Goal: Complete application form: Complete application form

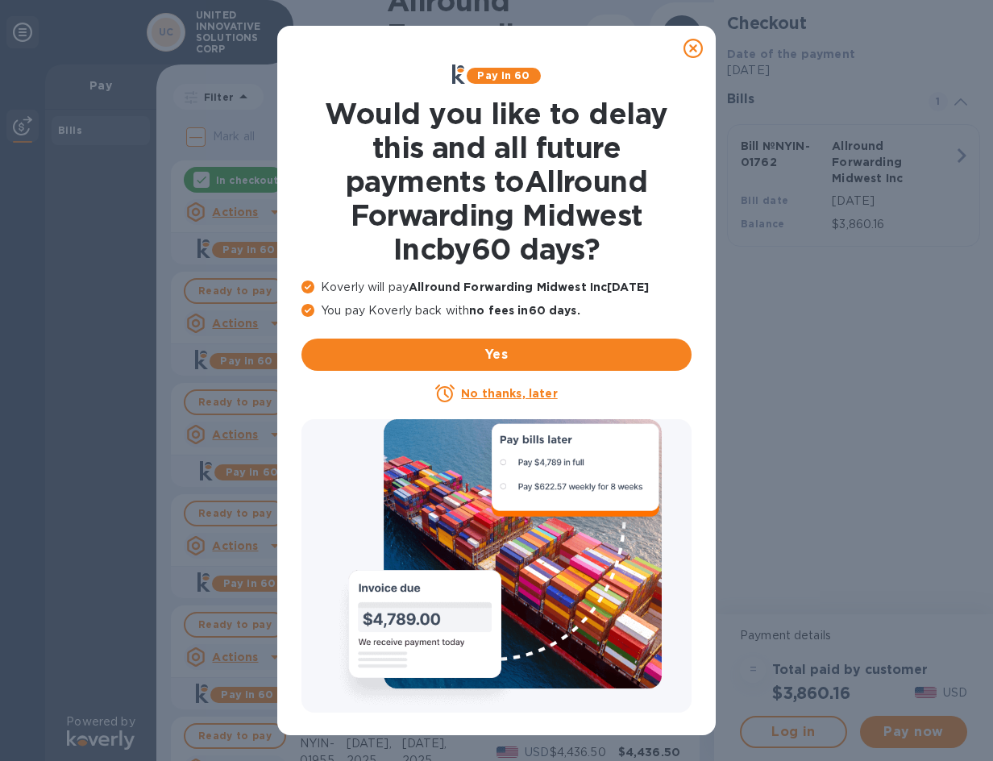
click at [699, 51] on icon at bounding box center [692, 48] width 19 height 19
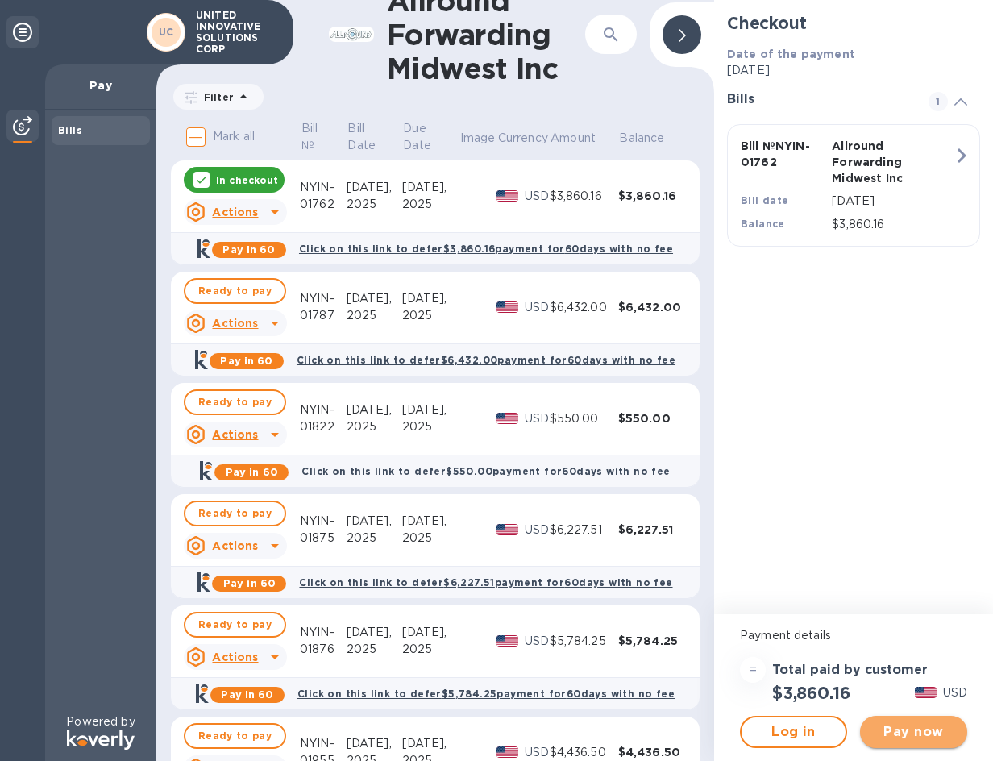
click at [926, 732] on span "Pay now" at bounding box center [913, 731] width 81 height 19
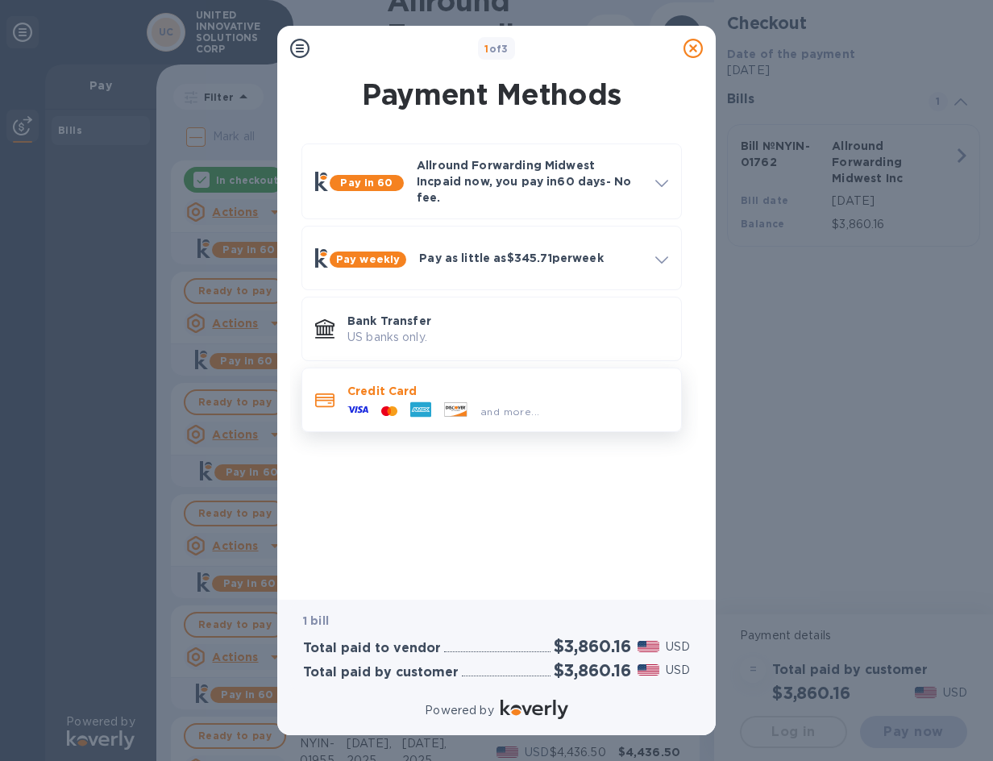
click at [566, 399] on div "and more..." at bounding box center [507, 408] width 321 height 18
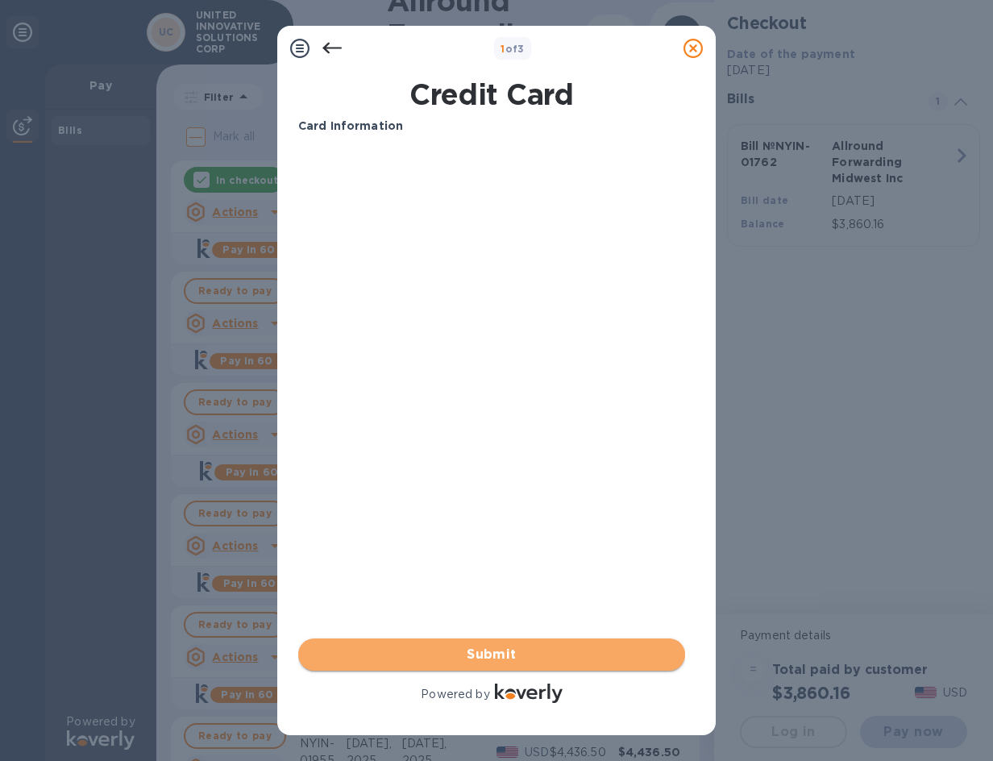
click at [525, 640] on button "Submit" at bounding box center [491, 654] width 387 height 32
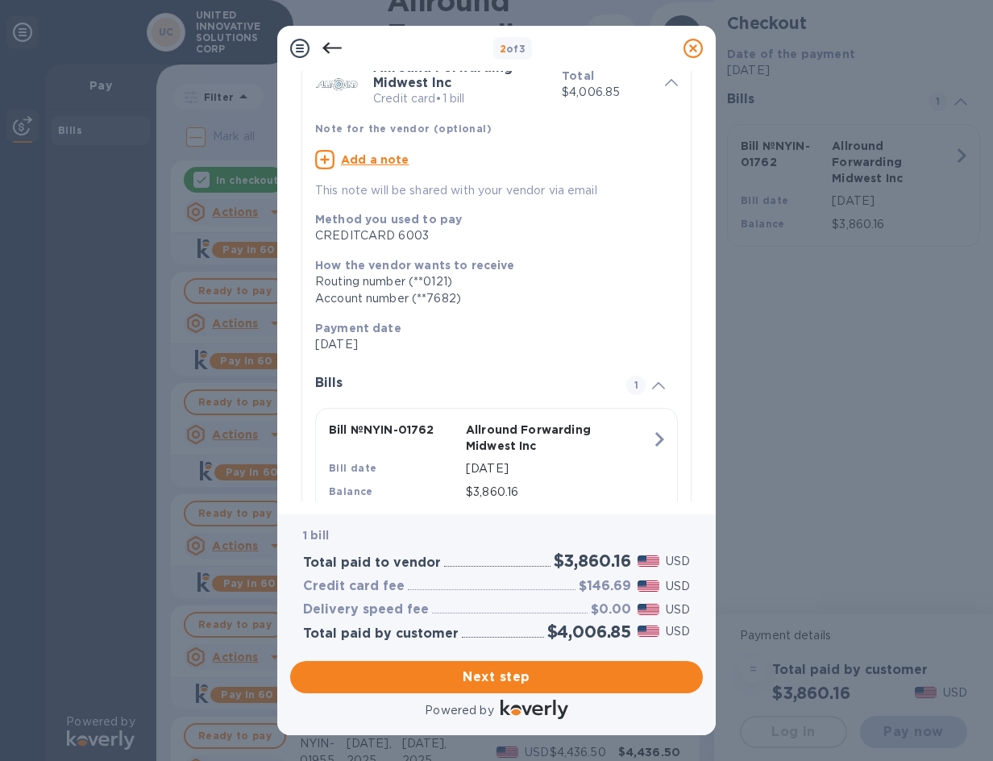
scroll to position [135, 0]
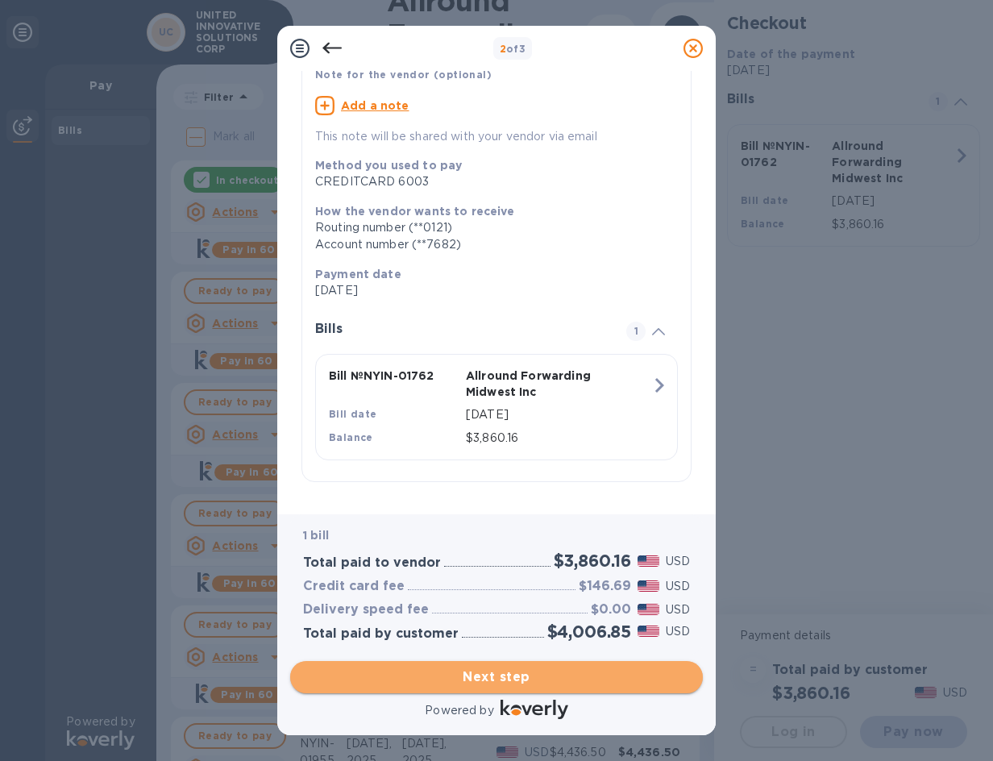
click at [529, 682] on span "Next step" at bounding box center [496, 676] width 387 height 19
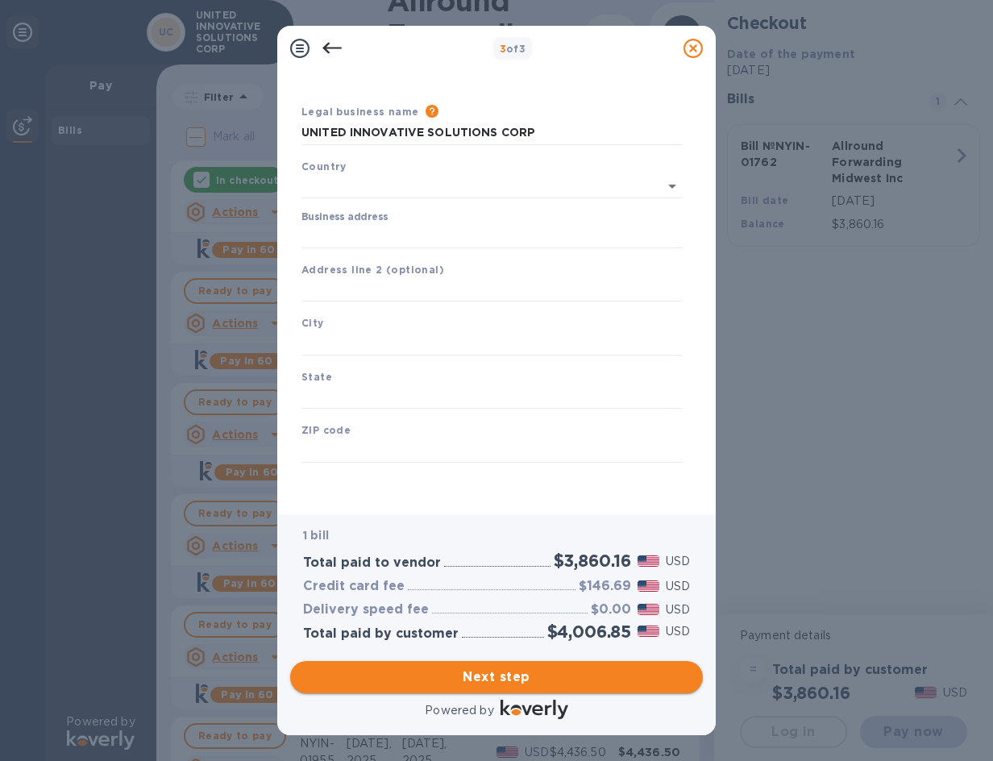
type input "[GEOGRAPHIC_DATA]"
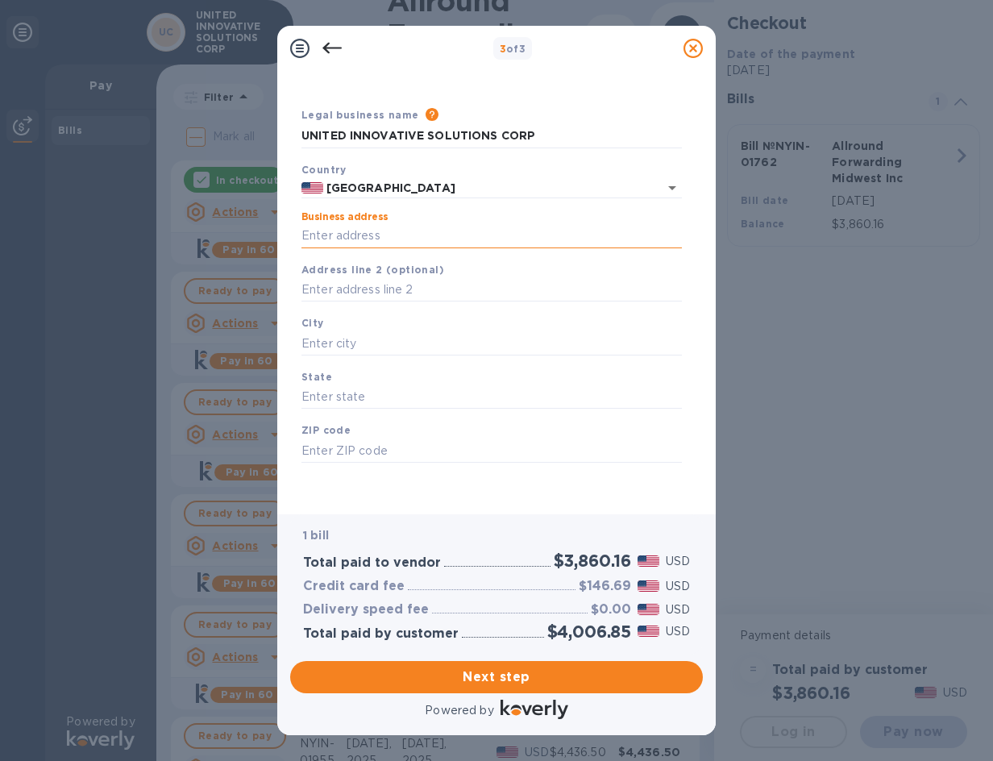
click at [373, 233] on input "Business address" at bounding box center [491, 236] width 380 height 24
click at [408, 231] on input "Business address" at bounding box center [491, 236] width 380 height 24
type input "2574 [GEOGRAPHIC_DATA]"
click at [330, 344] on input "text" at bounding box center [491, 343] width 380 height 24
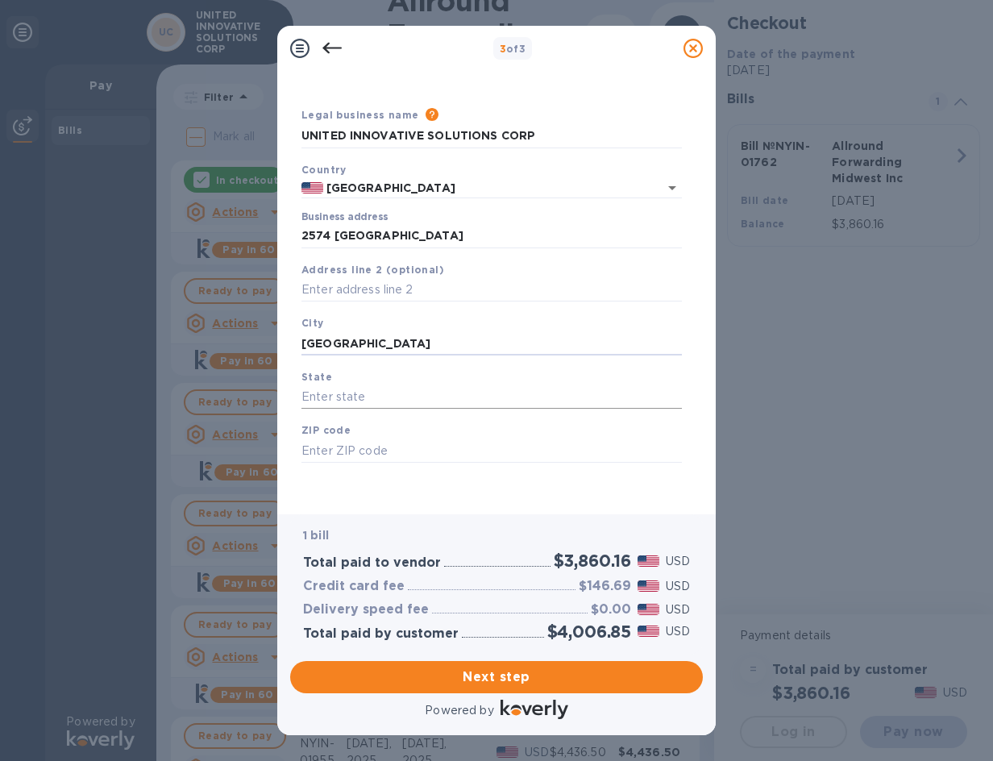
type input "[GEOGRAPHIC_DATA]"
click at [345, 407] on input "text" at bounding box center [491, 397] width 380 height 24
type input "IL"
drag, startPoint x: 390, startPoint y: 430, endPoint x: 396, endPoint y: 446, distance: 16.3
click at [392, 439] on div "ZIP code" at bounding box center [491, 442] width 393 height 54
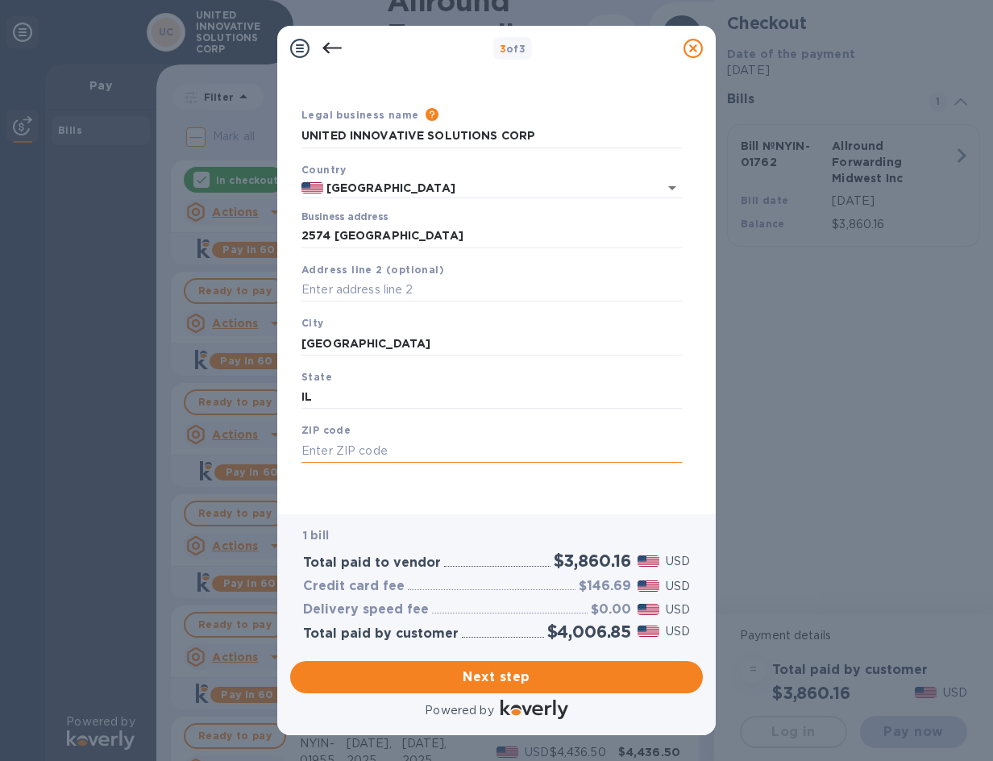
click at [399, 446] on input "text" at bounding box center [491, 450] width 380 height 24
type input "60007"
click at [494, 672] on span "Next step" at bounding box center [496, 676] width 387 height 19
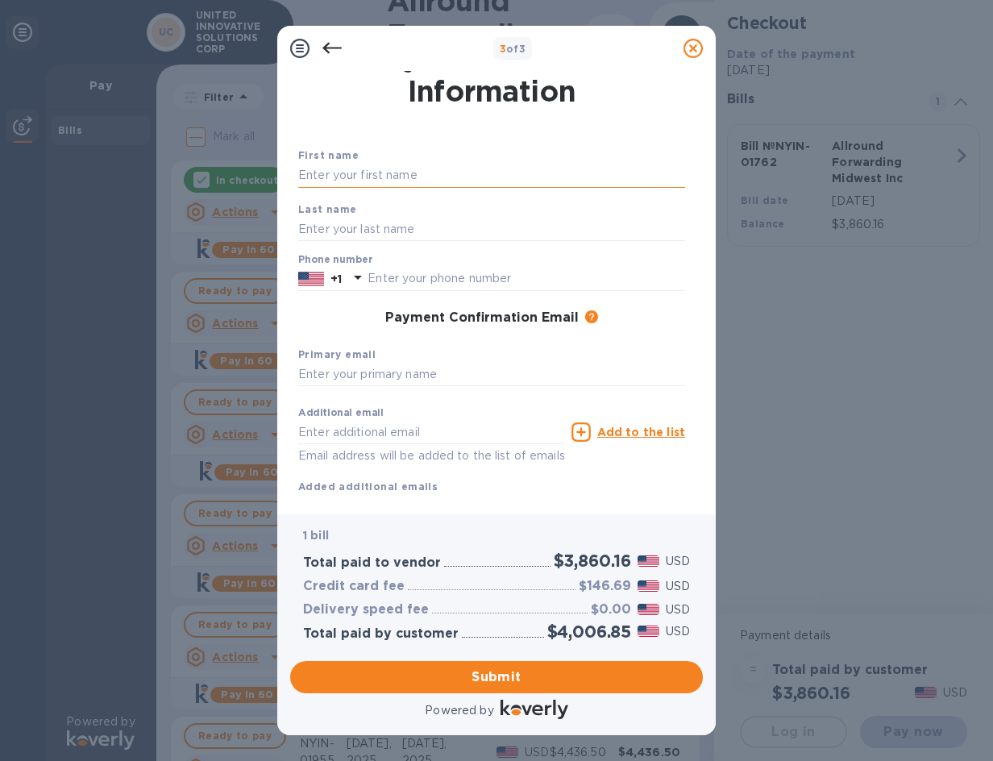
click at [427, 164] on input "text" at bounding box center [491, 176] width 387 height 24
type input "[PERSON_NAME]"
drag, startPoint x: 344, startPoint y: 243, endPoint x: 356, endPoint y: 219, distance: 26.3
click at [344, 243] on div "Last name" at bounding box center [492, 221] width 400 height 54
drag, startPoint x: 356, startPoint y: 219, endPoint x: 350, endPoint y: 186, distance: 33.5
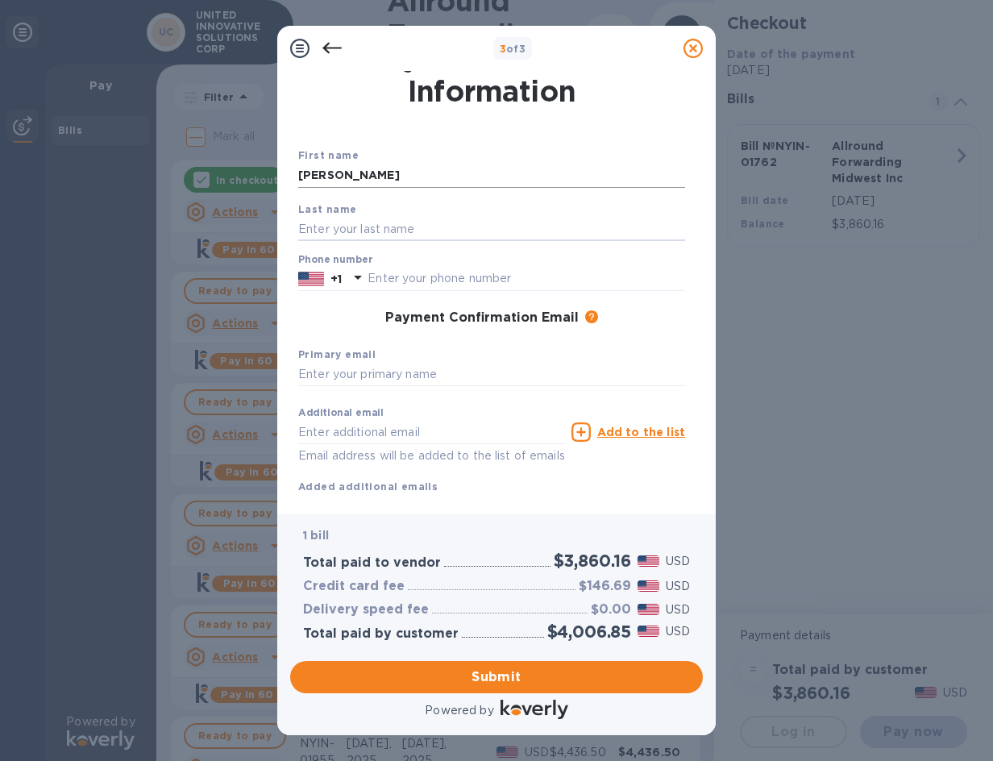
click at [356, 219] on input "text" at bounding box center [491, 229] width 387 height 24
type input "Elamana"
click at [361, 271] on icon at bounding box center [357, 276] width 19 height 19
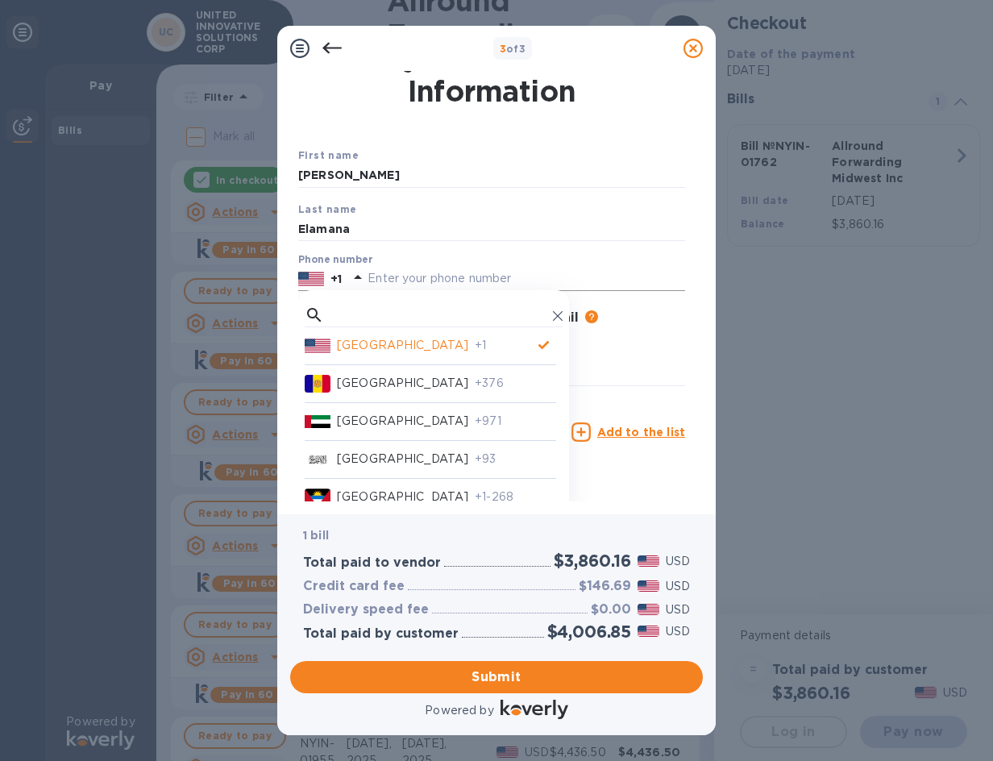
click at [387, 274] on input "text" at bounding box center [525, 279] width 317 height 24
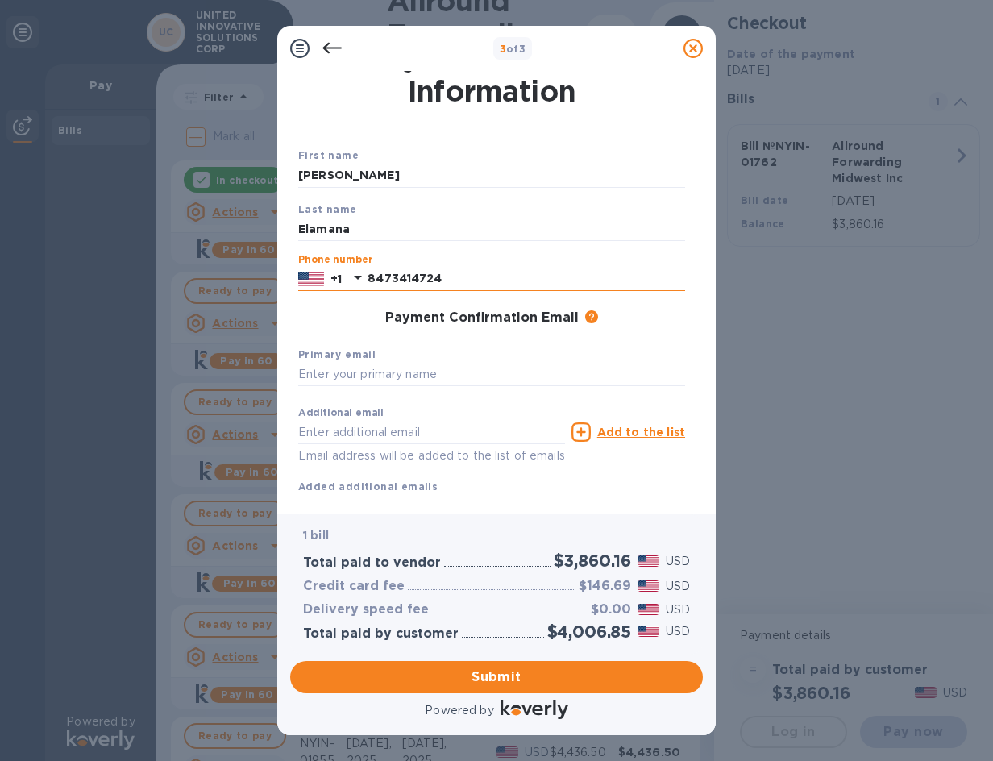
click at [387, 274] on input "8473414724" at bounding box center [525, 279] width 317 height 24
type input "8473414724"
click at [374, 373] on input "text" at bounding box center [491, 375] width 387 height 24
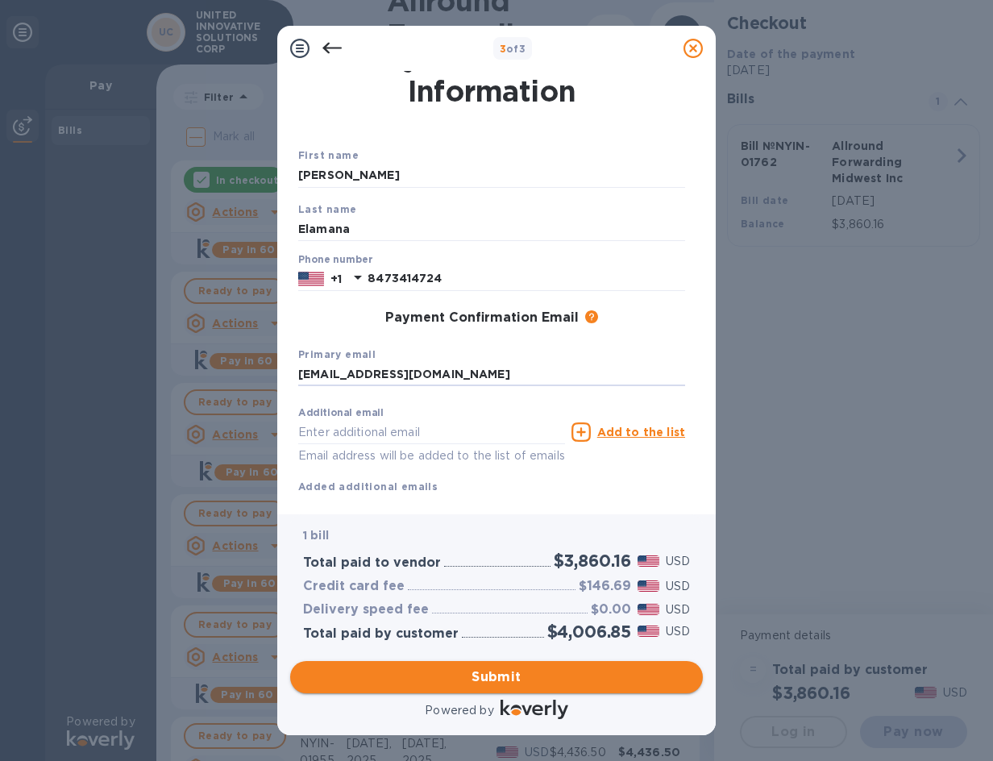
type input "[EMAIL_ADDRESS][DOMAIN_NAME]"
click at [529, 675] on span "Submit" at bounding box center [496, 676] width 387 height 19
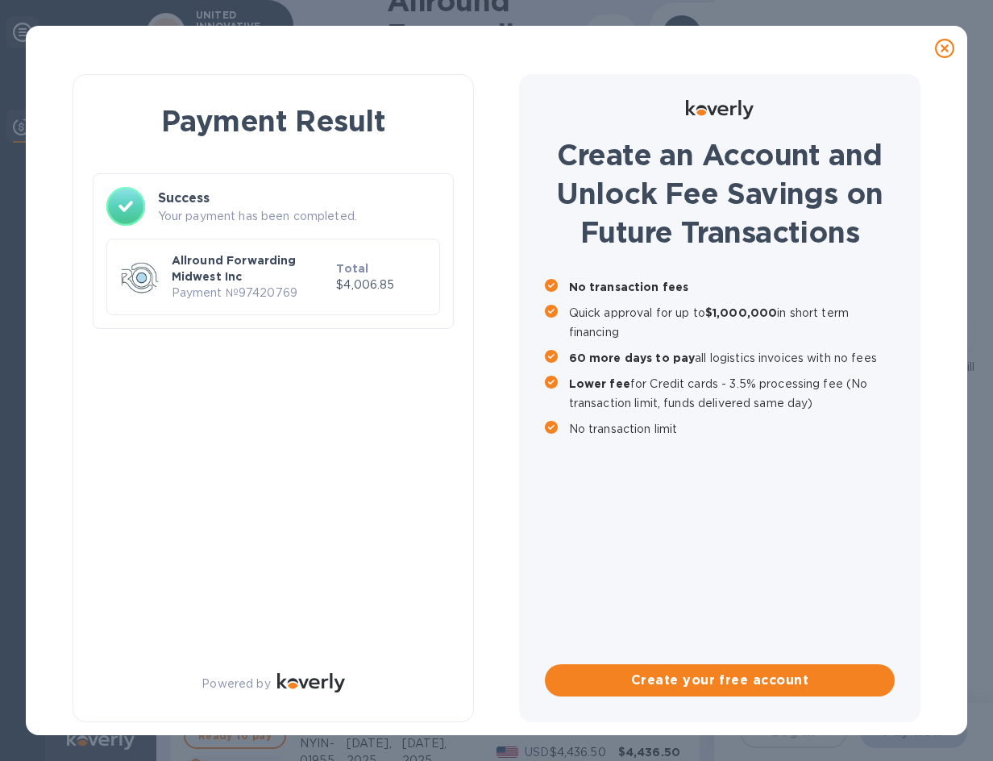
scroll to position [0, 0]
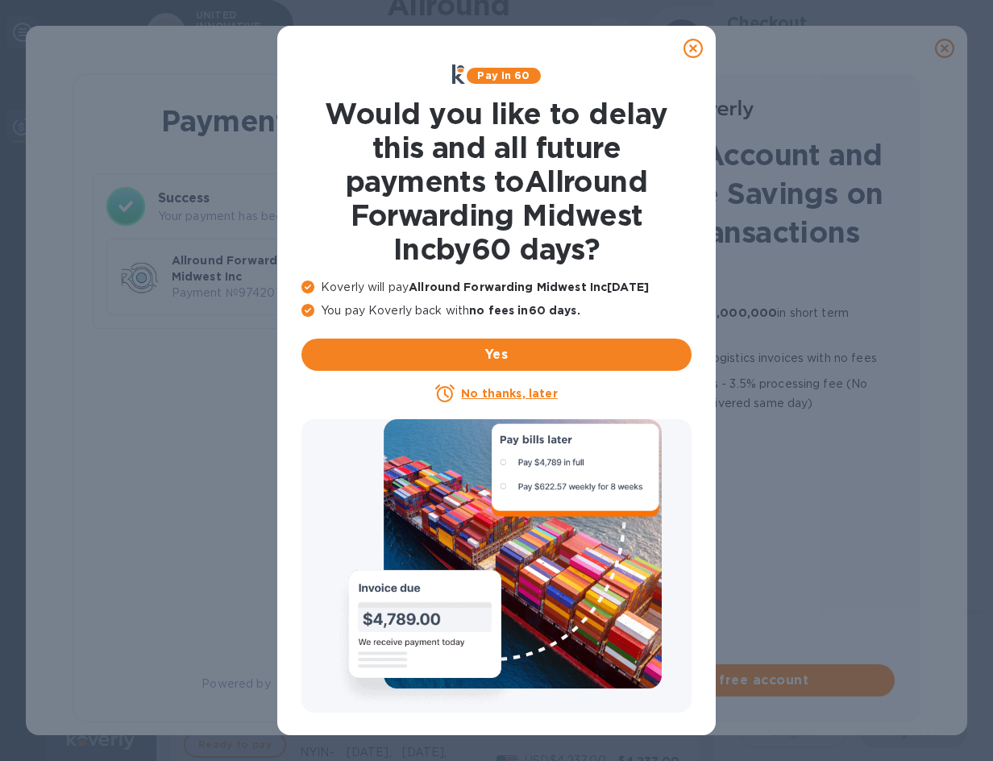
click at [687, 51] on icon at bounding box center [692, 48] width 19 height 19
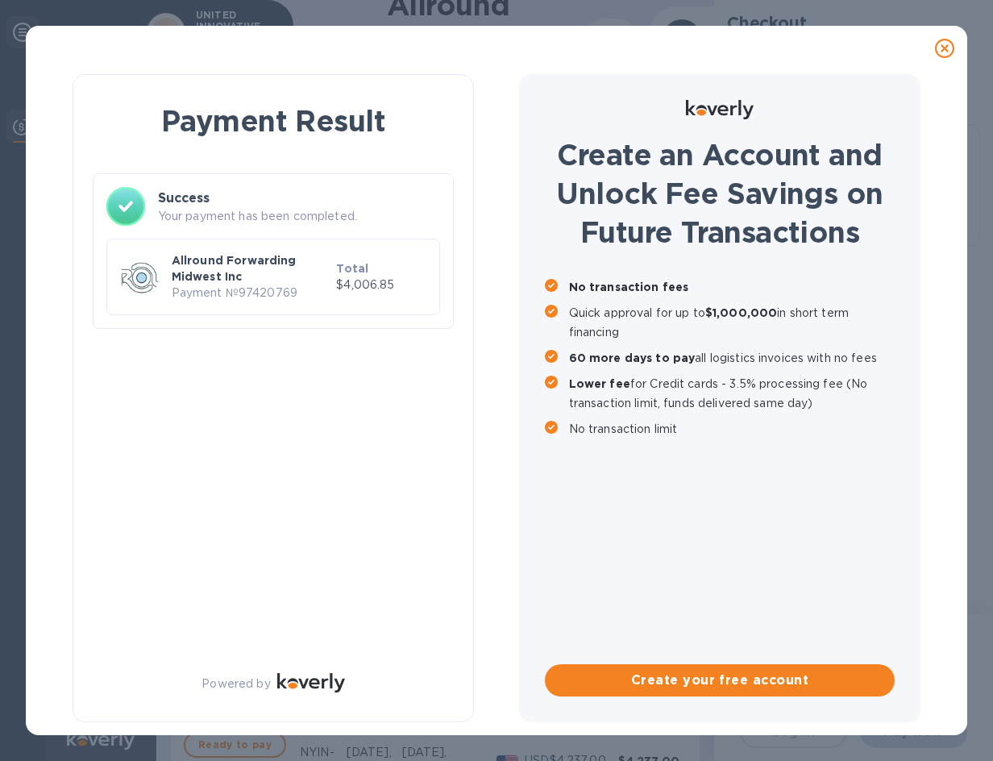
click at [956, 45] on div at bounding box center [944, 48] width 32 height 32
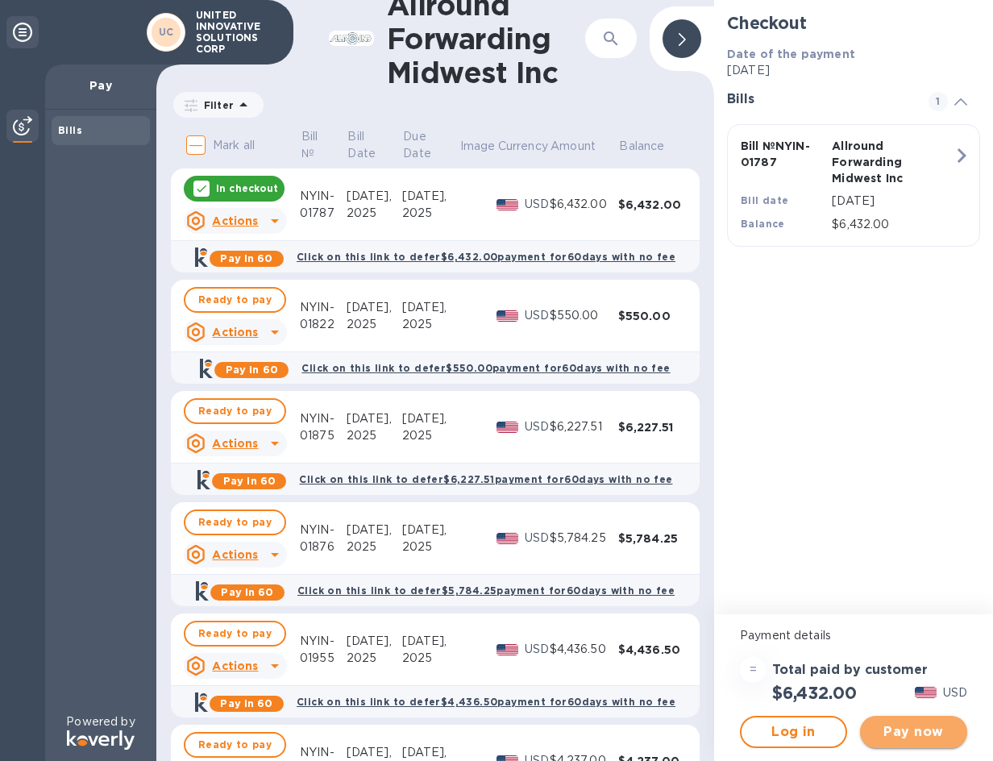
click at [906, 729] on span "Pay now" at bounding box center [913, 731] width 81 height 19
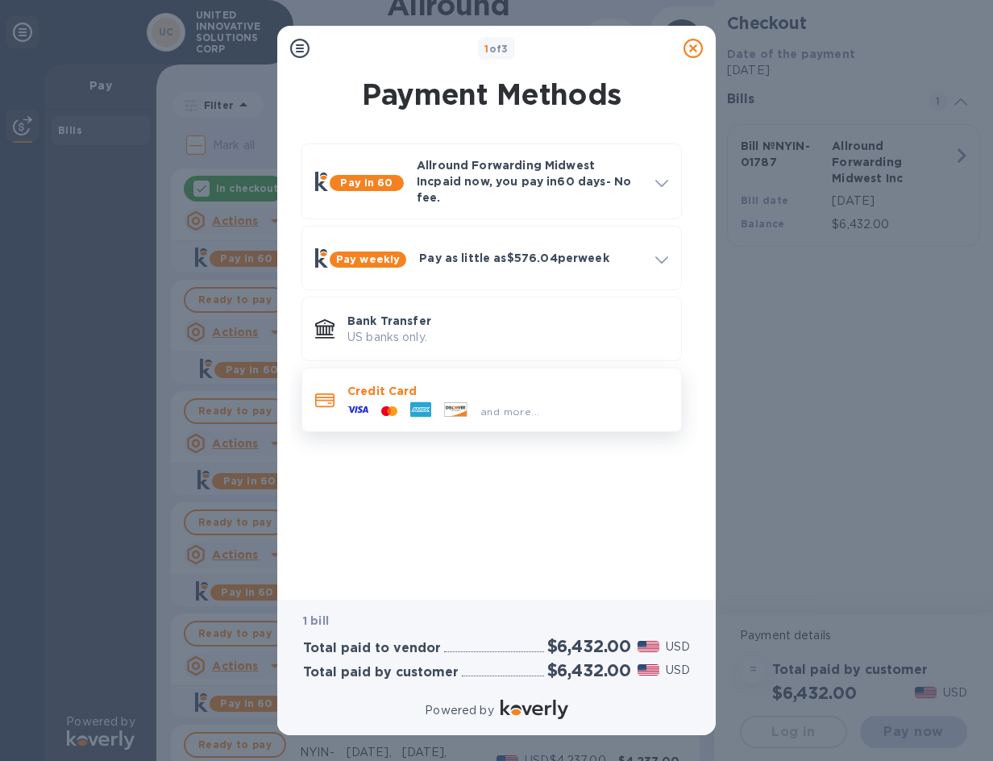
click at [562, 399] on div "and more..." at bounding box center [507, 408] width 321 height 18
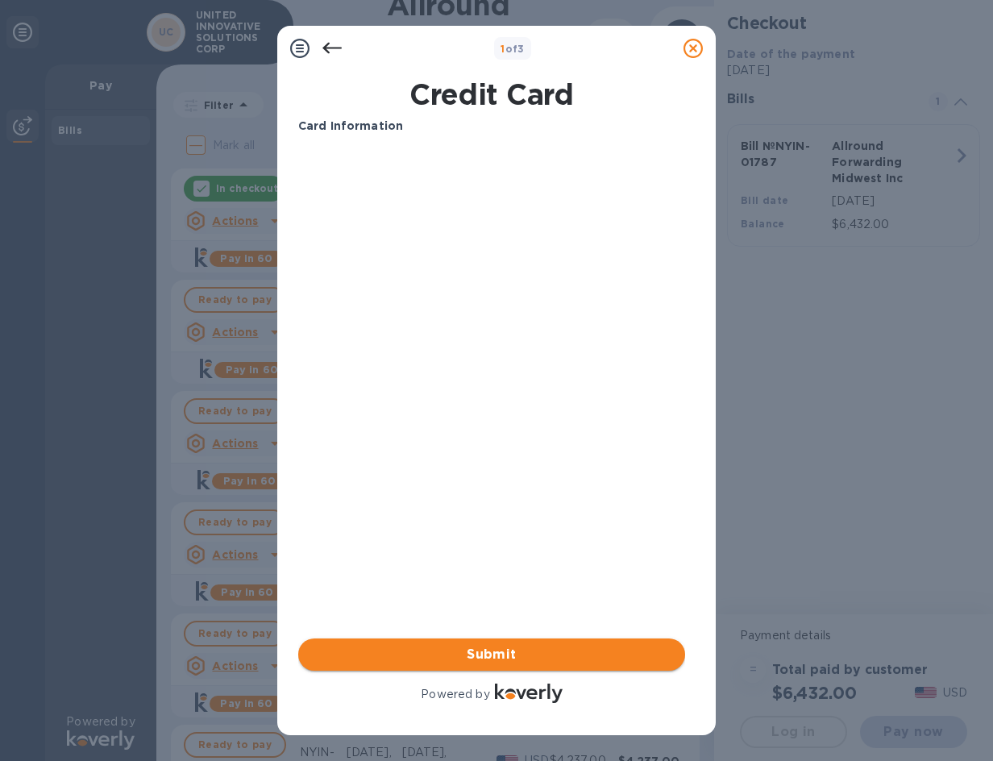
click at [549, 661] on span "Submit" at bounding box center [491, 654] width 361 height 19
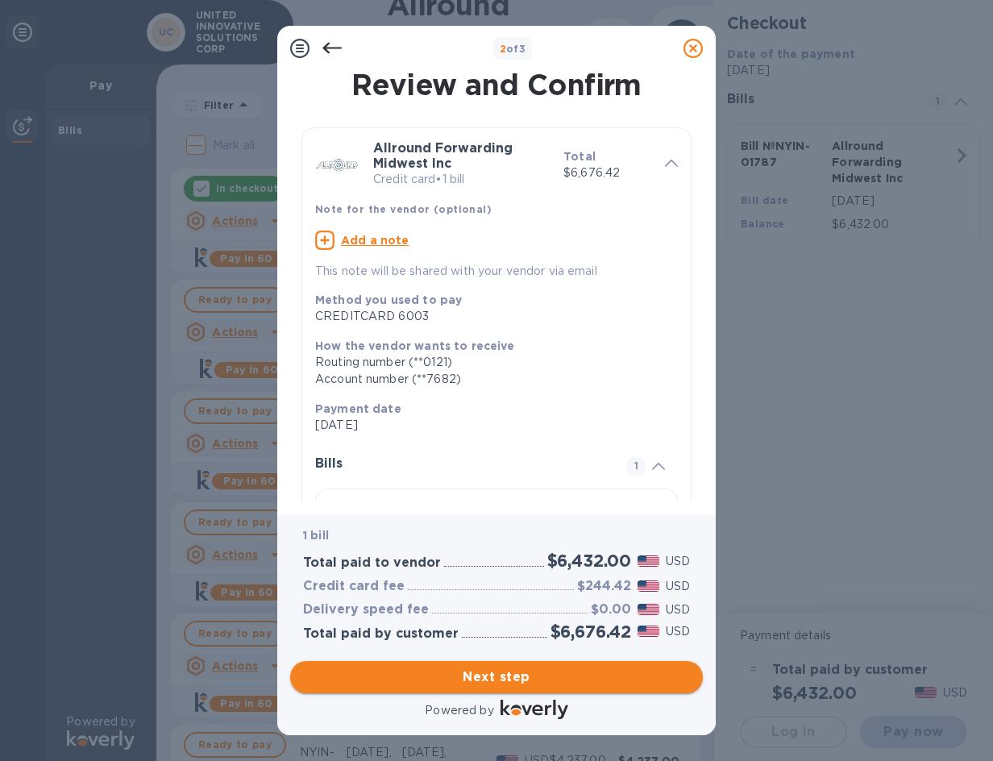
click at [497, 670] on span "Next step" at bounding box center [496, 676] width 387 height 19
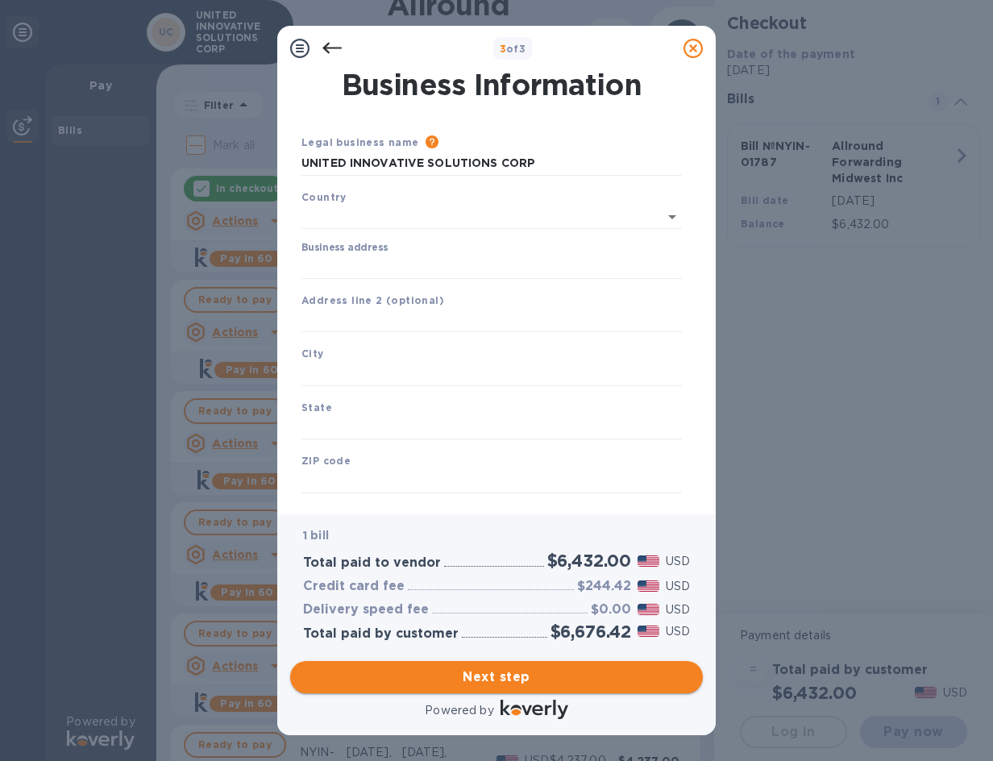
type input "[GEOGRAPHIC_DATA]"
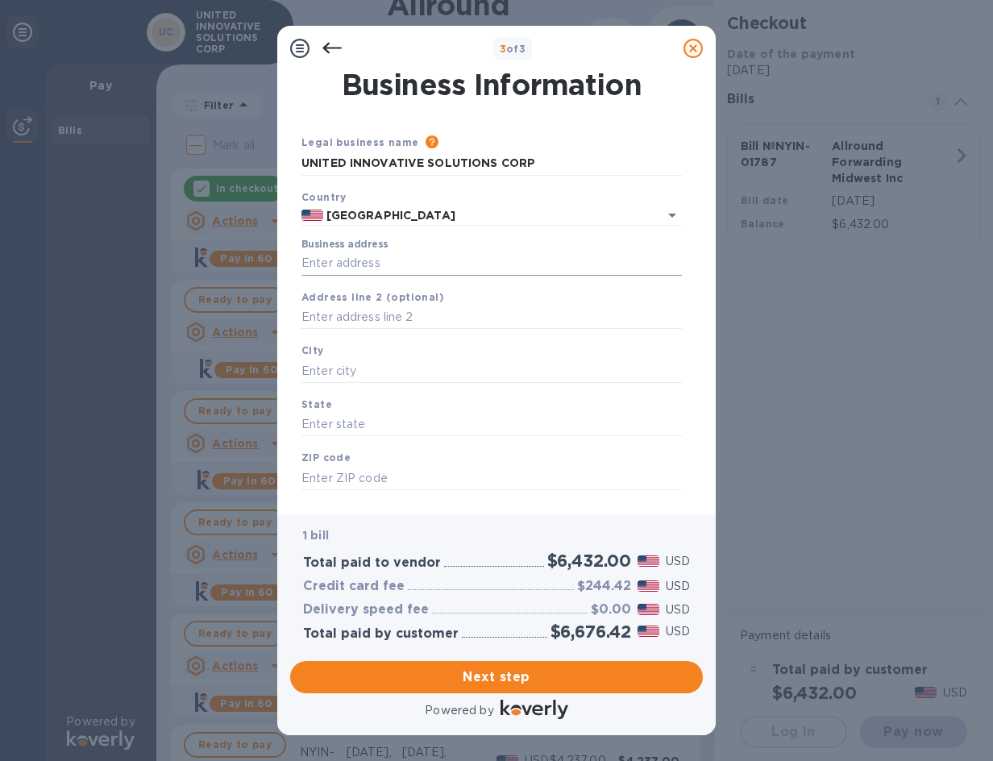
click at [384, 266] on input "Business address" at bounding box center [491, 263] width 380 height 24
type input "2574 [GEOGRAPHIC_DATA]"
click at [362, 372] on input "text" at bounding box center [491, 371] width 380 height 24
type input "[GEOGRAPHIC_DATA]"
click at [401, 423] on input "text" at bounding box center [491, 425] width 380 height 24
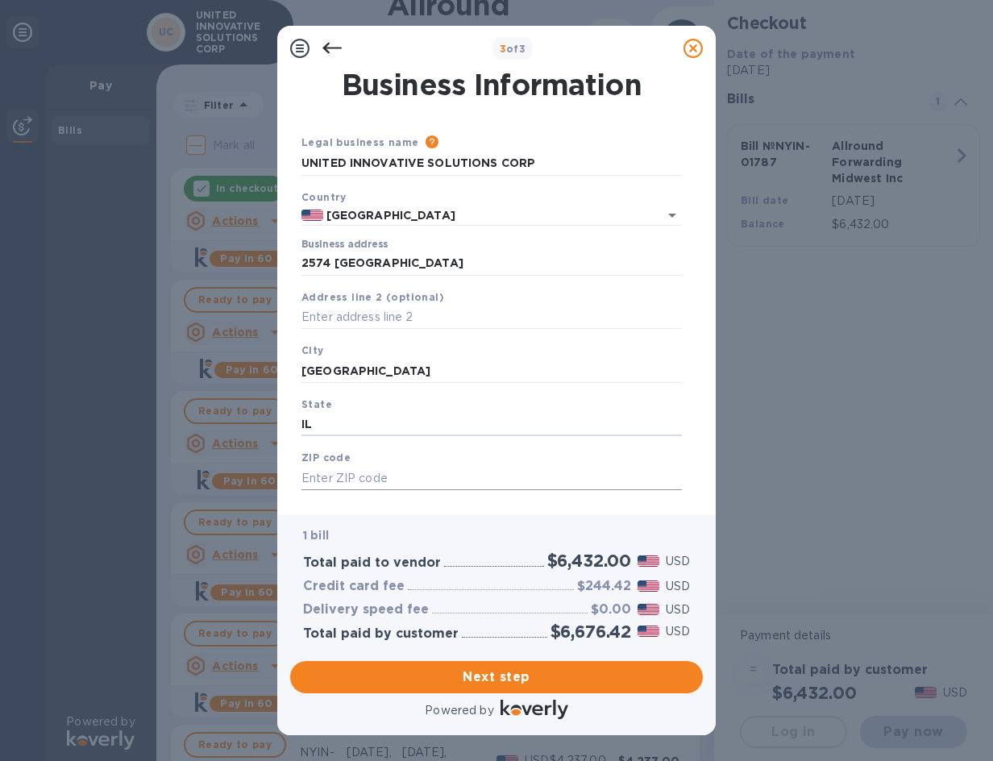
type input "IL"
click at [391, 478] on input "text" at bounding box center [491, 478] width 380 height 24
type input "60007"
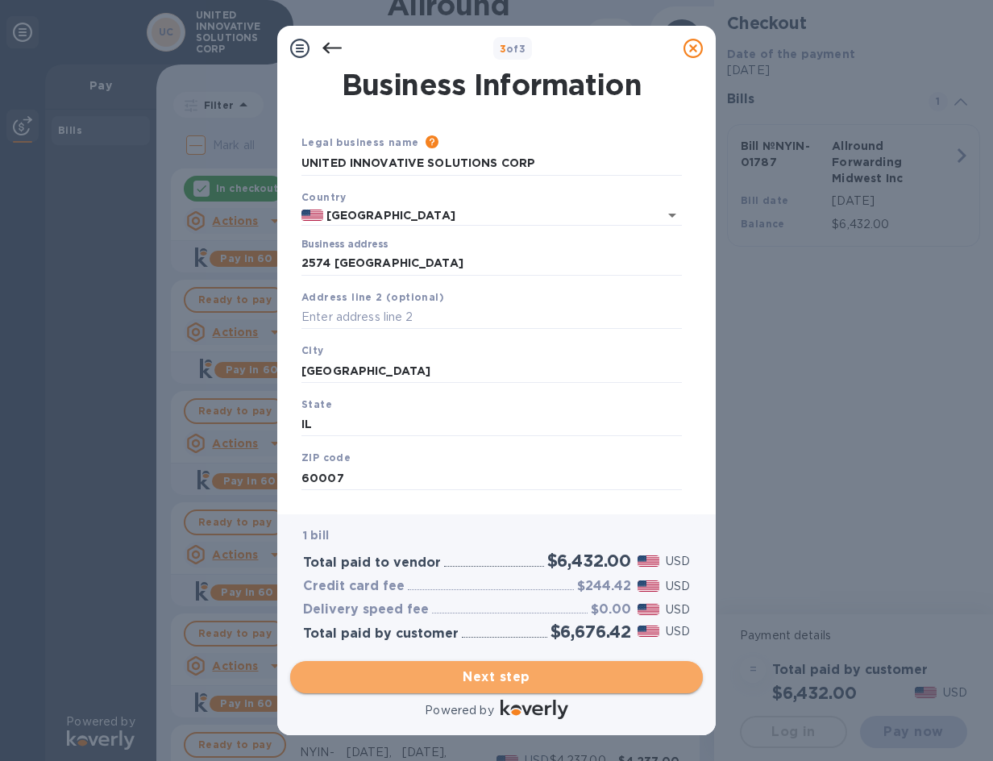
click at [498, 681] on span "Next step" at bounding box center [496, 676] width 387 height 19
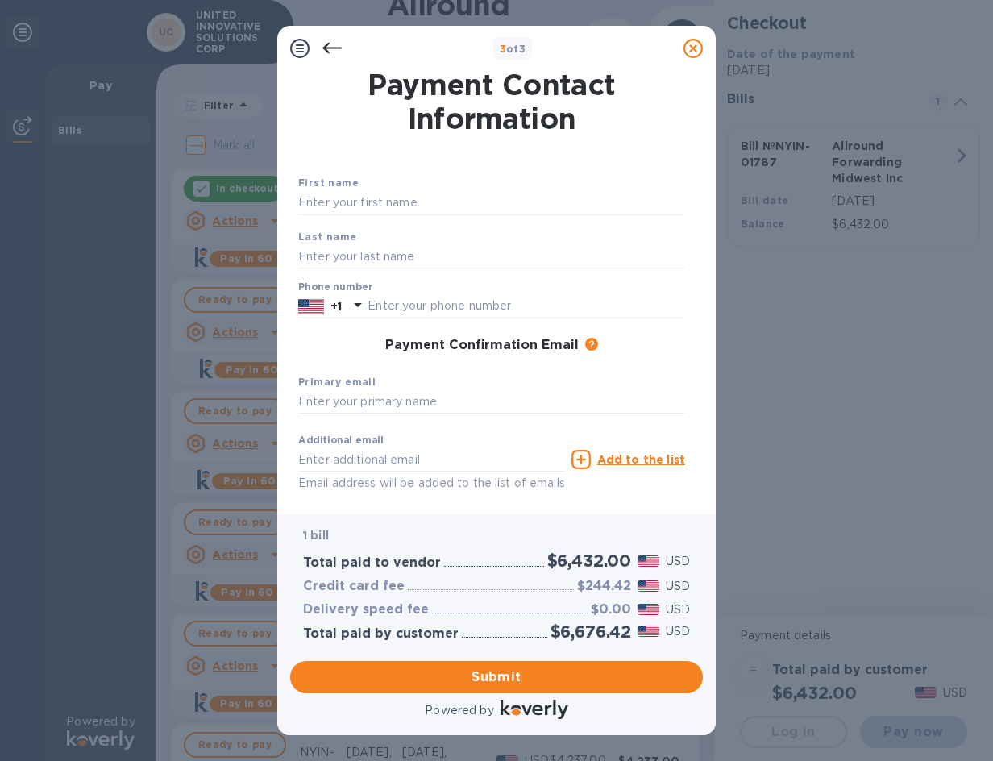
click at [421, 189] on div "First name" at bounding box center [492, 195] width 400 height 54
click at [404, 209] on input "text" at bounding box center [491, 203] width 387 height 24
type input "[PERSON_NAME]"
click at [326, 261] on input "text" at bounding box center [491, 256] width 387 height 24
click at [330, 250] on input "Elamna" at bounding box center [491, 256] width 387 height 24
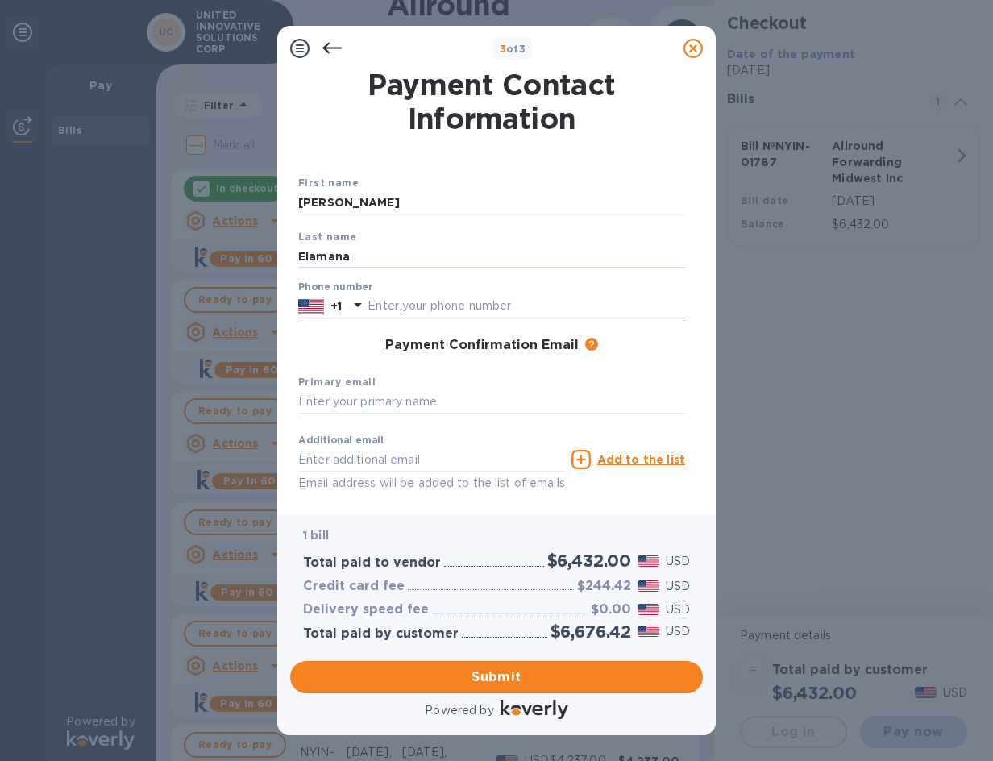
type input "Elamana"
click at [413, 313] on input "text" at bounding box center [525, 306] width 317 height 24
type input "8473414724"
click at [333, 394] on input "text" at bounding box center [491, 402] width 387 height 24
type input "[EMAIL_ADDRESS][DOMAIN_NAME]"
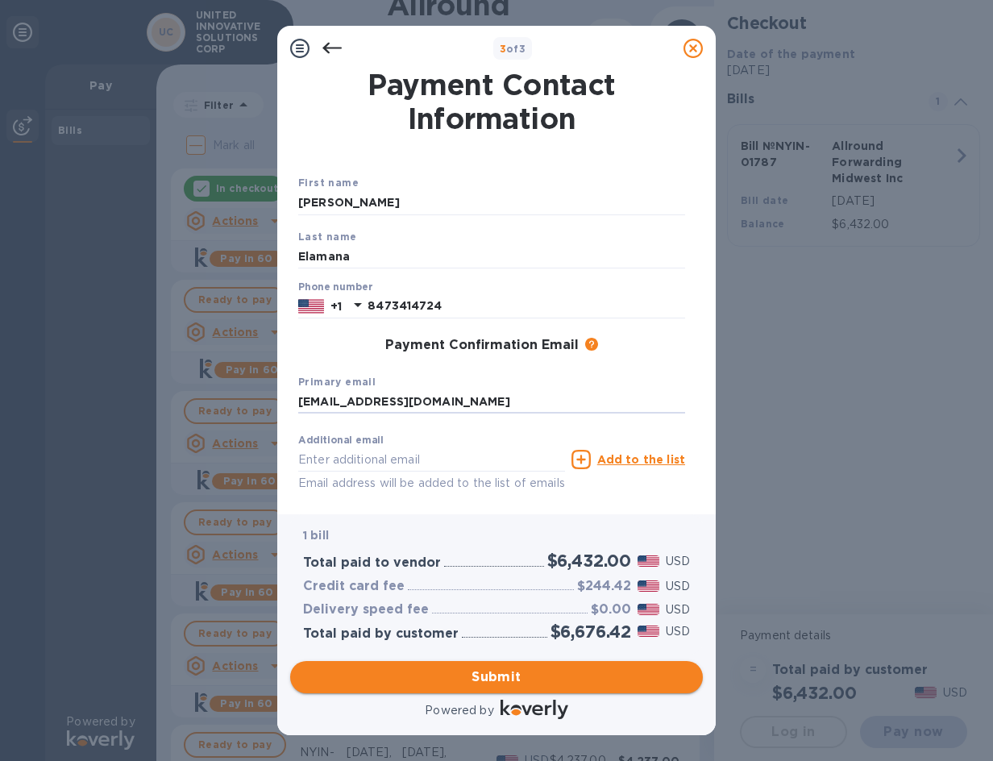
click at [412, 681] on span "Submit" at bounding box center [496, 676] width 387 height 19
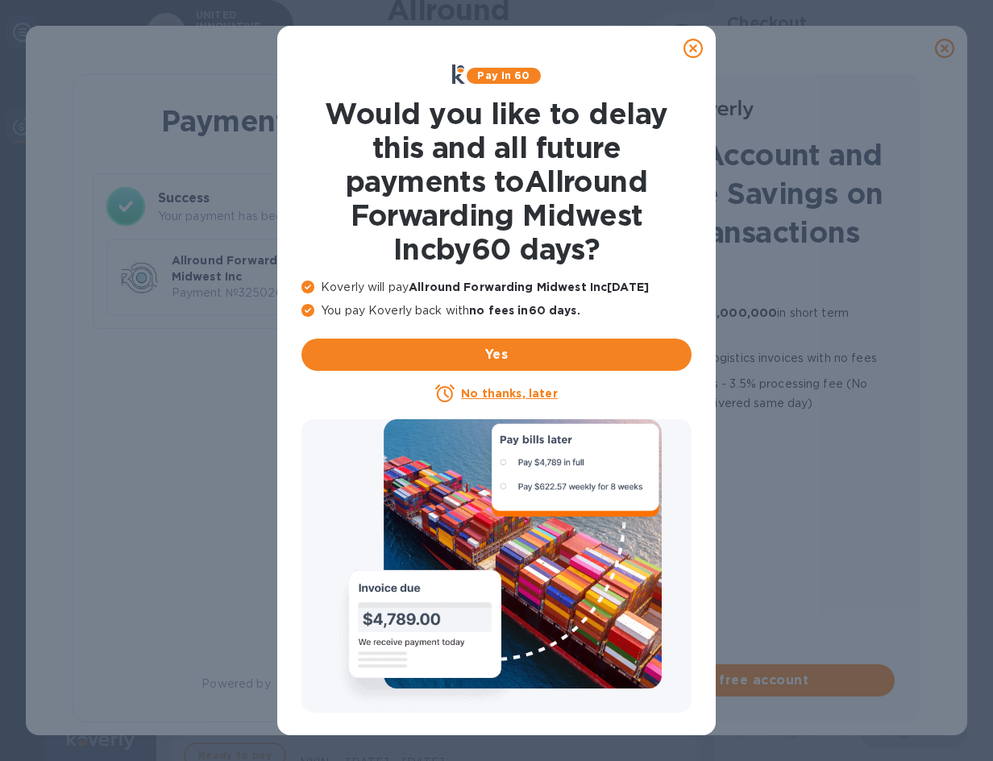
click at [696, 52] on icon at bounding box center [692, 48] width 19 height 19
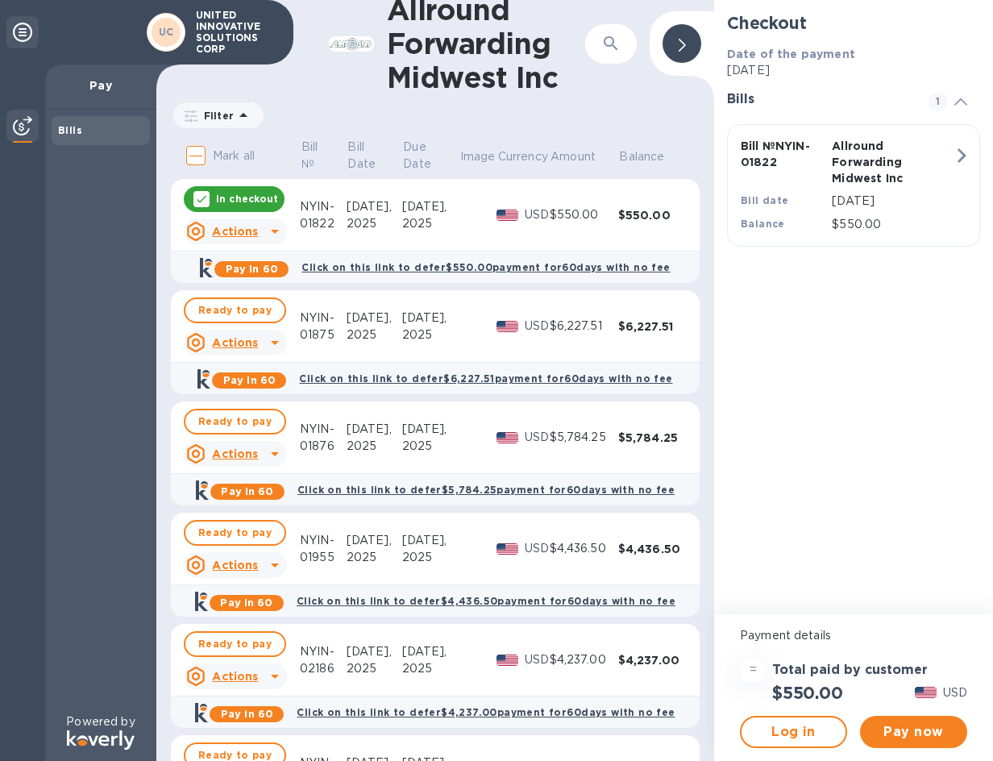
click at [182, 238] on div "Actions" at bounding box center [235, 231] width 110 height 32
click at [182, 238] on div at bounding box center [496, 380] width 993 height 761
